Goal: Task Accomplishment & Management: Manage account settings

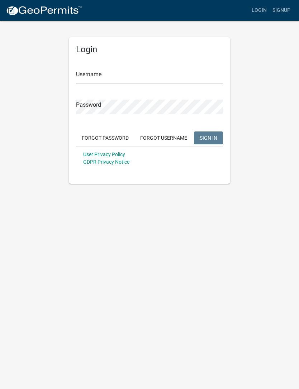
click at [189, 83] on input "Username" at bounding box center [149, 76] width 147 height 15
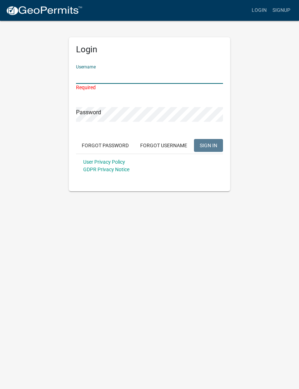
type input "EDWARDSLLC"
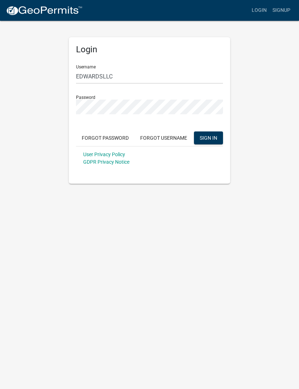
click at [211, 138] on span "SIGN IN" at bounding box center [209, 138] width 18 height 6
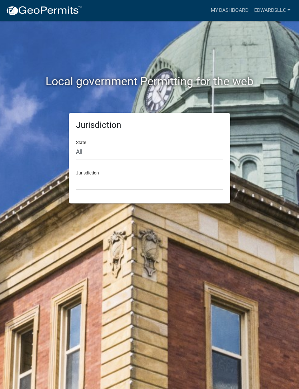
click at [176, 157] on select "All [US_STATE] [US_STATE] [US_STATE] [US_STATE] [US_STATE] [US_STATE] [US_STATE…" at bounding box center [149, 152] width 147 height 15
select select "[US_STATE]"
click at [177, 185] on select "[GEOGRAPHIC_DATA], [US_STATE][PERSON_NAME][GEOGRAPHIC_DATA], [US_STATE][PERSON_…" at bounding box center [149, 182] width 147 height 15
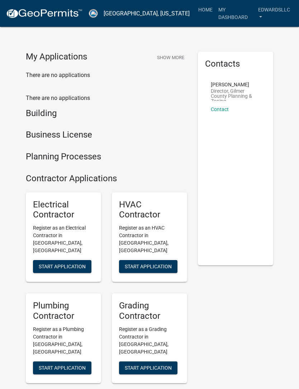
click at [143, 8] on link "[GEOGRAPHIC_DATA], [US_STATE]" at bounding box center [147, 14] width 86 height 12
click at [283, 8] on link "EDWARDSLLC" at bounding box center [274, 13] width 38 height 21
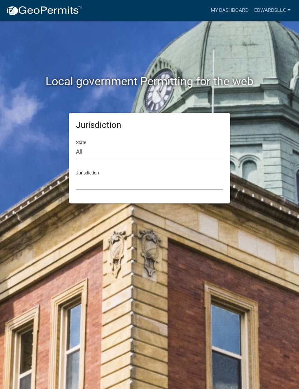
click at [159, 177] on select "[GEOGRAPHIC_DATA], [US_STATE] [GEOGRAPHIC_DATA], [US_STATE][PERSON_NAME][GEOGRA…" at bounding box center [149, 182] width 147 height 15
click at [163, 187] on select "[GEOGRAPHIC_DATA], [US_STATE] [GEOGRAPHIC_DATA], [US_STATE][PERSON_NAME][GEOGRA…" at bounding box center [149, 182] width 147 height 15
click at [188, 183] on select "[GEOGRAPHIC_DATA], [US_STATE] [GEOGRAPHIC_DATA], [US_STATE][PERSON_NAME][GEOGRA…" at bounding box center [149, 182] width 147 height 15
click at [284, 10] on link "EDWARDSLLC" at bounding box center [272, 11] width 42 height 14
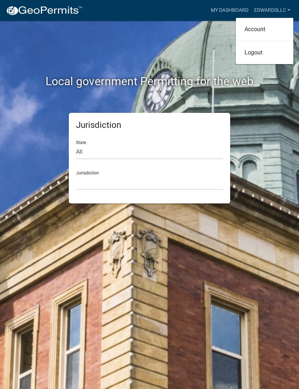
click at [265, 102] on div "Local government Permitting for the web" at bounding box center [149, 67] width 258 height 92
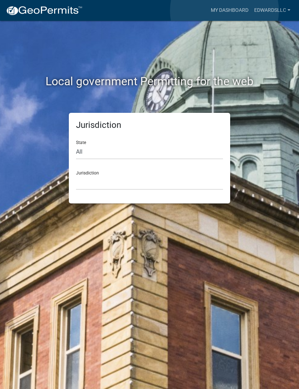
click at [225, 11] on link "My Dashboard" at bounding box center [229, 11] width 43 height 14
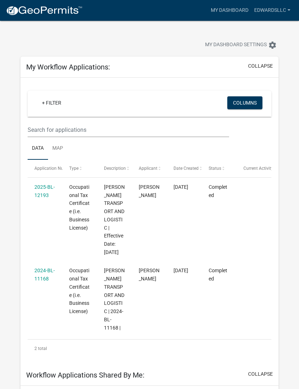
click at [293, 5] on link "EDWARDSLLC" at bounding box center [272, 11] width 42 height 14
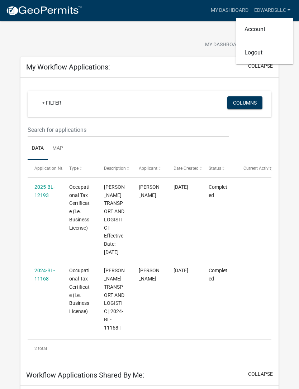
click at [282, 106] on div "My Workflow Applications: collapse + Filter Columns Data Map Application Number…" at bounding box center [149, 358] width 269 height 602
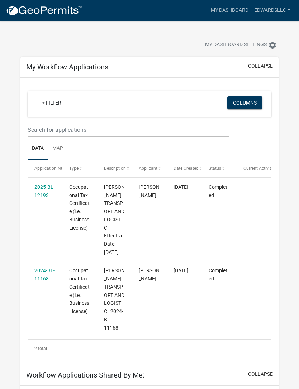
click at [282, 94] on div "My Workflow Applications: collapse + Filter Columns Data Map Application Number…" at bounding box center [149, 358] width 269 height 602
click at [268, 9] on link "EDWARDSLLC" at bounding box center [272, 11] width 42 height 14
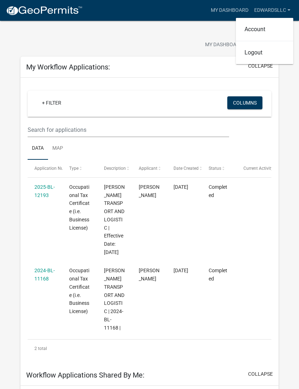
click at [253, 26] on link "Account" at bounding box center [264, 29] width 57 height 17
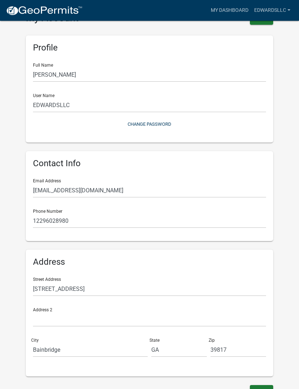
scroll to position [27, 0]
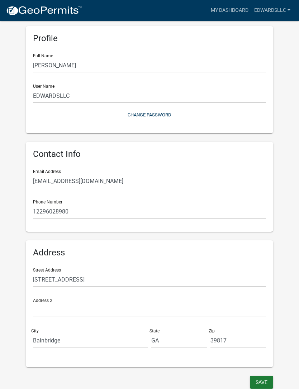
click at [268, 376] on button "Save" at bounding box center [261, 382] width 23 height 13
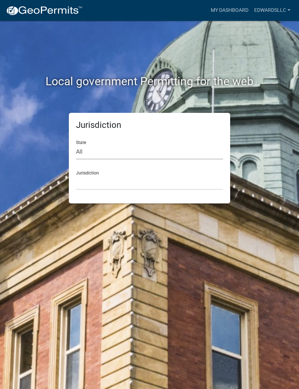
click at [181, 150] on select "All [US_STATE] [US_STATE] [US_STATE] [US_STATE] [US_STATE] [US_STATE] [US_STATE…" at bounding box center [149, 152] width 147 height 15
select select "[US_STATE]"
click at [172, 182] on select "[GEOGRAPHIC_DATA], [US_STATE][PERSON_NAME][GEOGRAPHIC_DATA], [US_STATE][PERSON_…" at bounding box center [149, 182] width 147 height 15
click at [256, 101] on div "Local government Permitting for the web" at bounding box center [149, 67] width 258 height 92
click at [181, 188] on select "[GEOGRAPHIC_DATA], [US_STATE][PERSON_NAME][GEOGRAPHIC_DATA], [US_STATE][PERSON_…" at bounding box center [149, 182] width 147 height 15
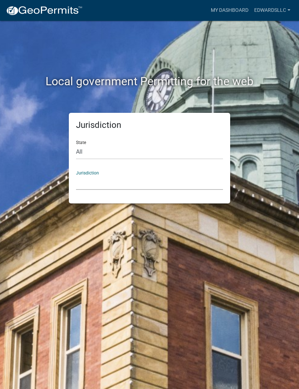
click at [177, 182] on select "[GEOGRAPHIC_DATA], [US_STATE][PERSON_NAME][GEOGRAPHIC_DATA], [US_STATE][PERSON_…" at bounding box center [149, 182] width 147 height 15
